Goal: Navigation & Orientation: Find specific page/section

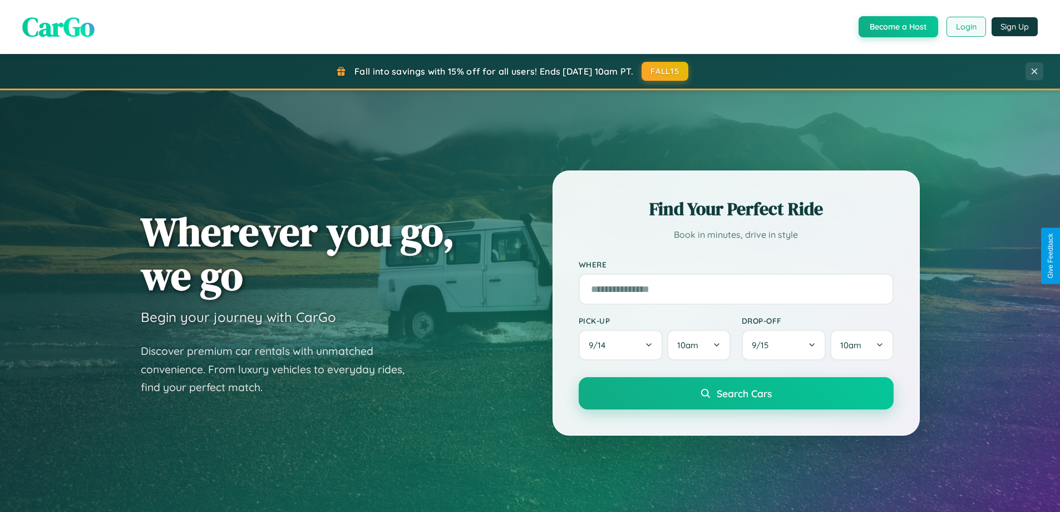
click at [966, 27] on button "Login" at bounding box center [967, 27] width 40 height 20
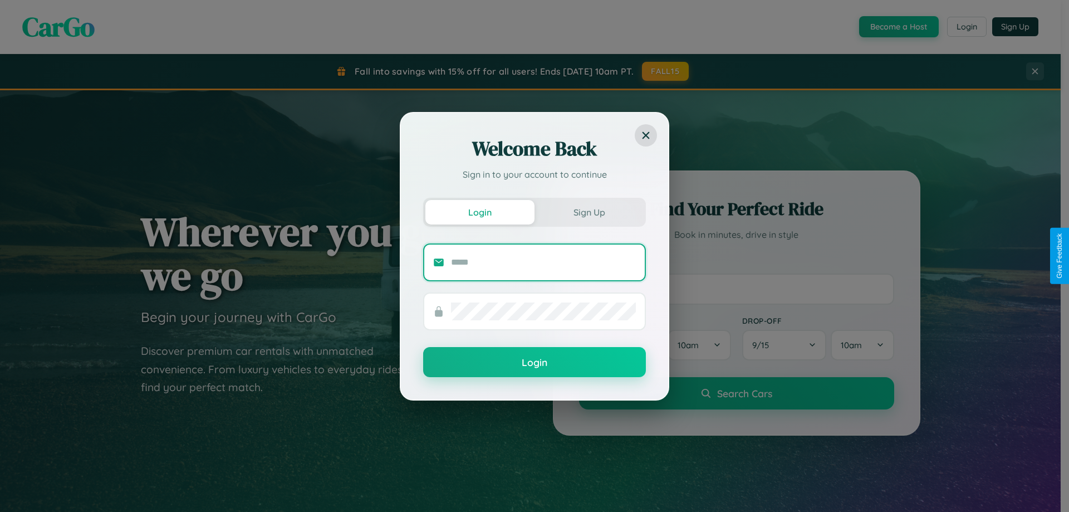
click at [543, 262] on input "text" at bounding box center [543, 262] width 185 height 18
type input "**********"
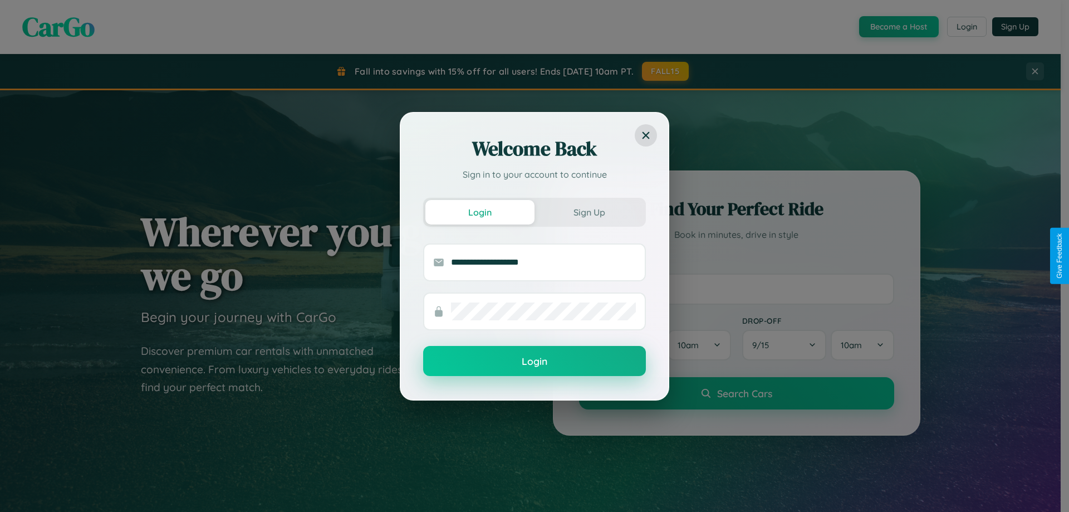
click at [534, 361] on button "Login" at bounding box center [534, 361] width 223 height 30
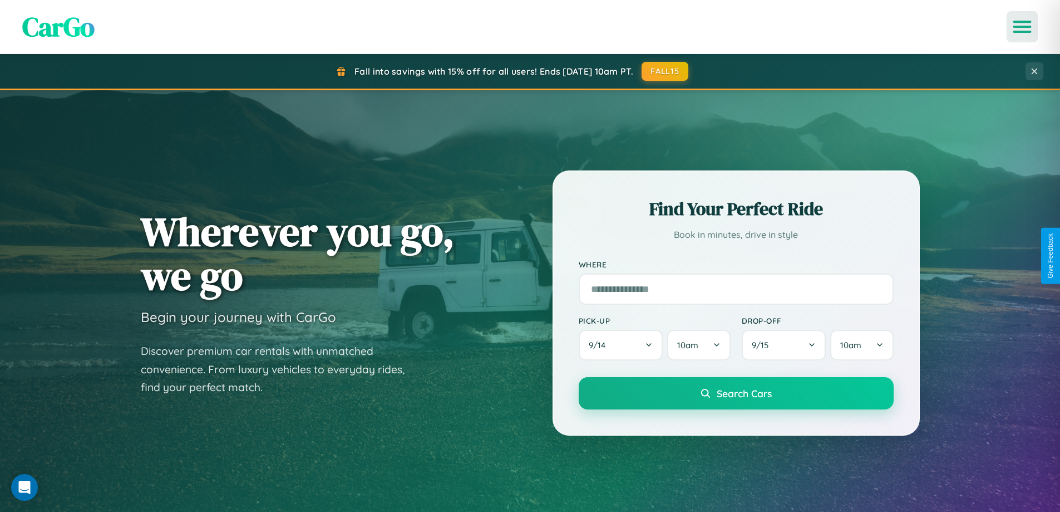
click at [1023, 27] on icon "Open menu" at bounding box center [1023, 27] width 16 height 10
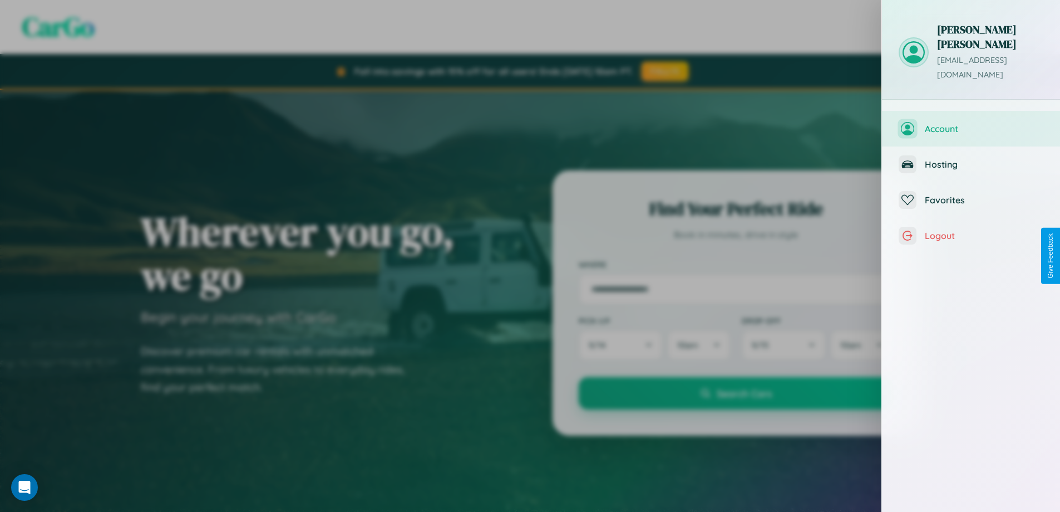
click at [971, 123] on span "Account" at bounding box center [984, 128] width 119 height 11
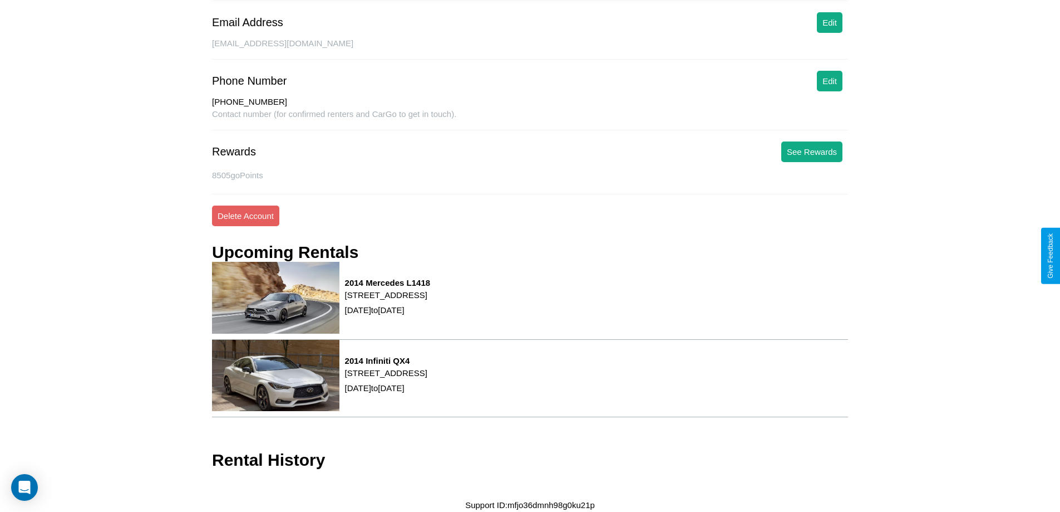
scroll to position [192, 0]
